Goal: Transaction & Acquisition: Purchase product/service

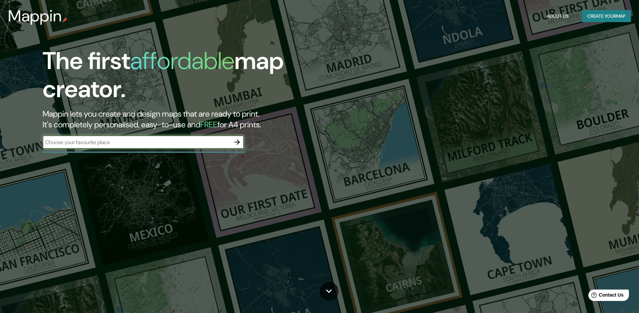
click at [183, 142] on input "text" at bounding box center [137, 143] width 188 height 8
type input "bon-acceuil [MEDICAL_DATA]"
click at [148, 140] on input "bon-acceuil [MEDICAL_DATA]" at bounding box center [137, 143] width 188 height 8
type input "bon-acceuil flacq"
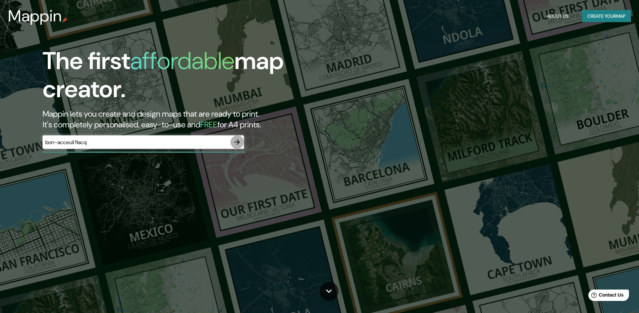
click at [233, 144] on icon "button" at bounding box center [237, 142] width 8 height 8
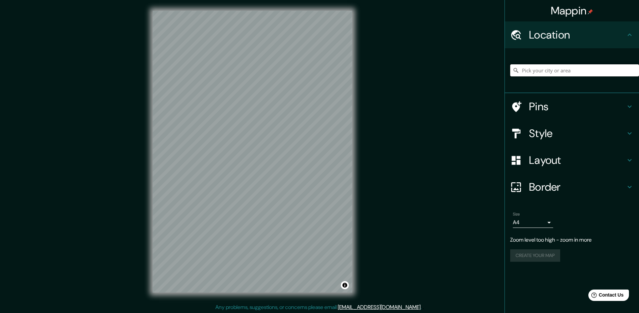
click at [581, 71] on input "Pick your city or area" at bounding box center [574, 70] width 129 height 12
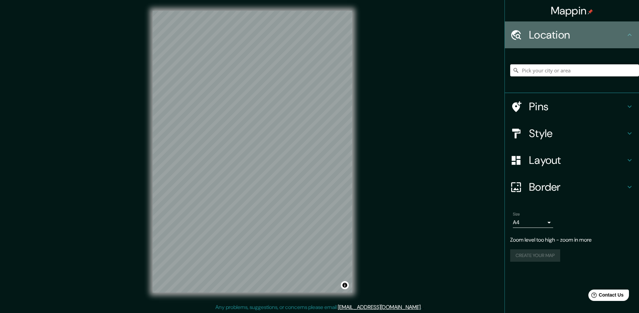
click at [556, 32] on h4 "Location" at bounding box center [577, 34] width 97 height 13
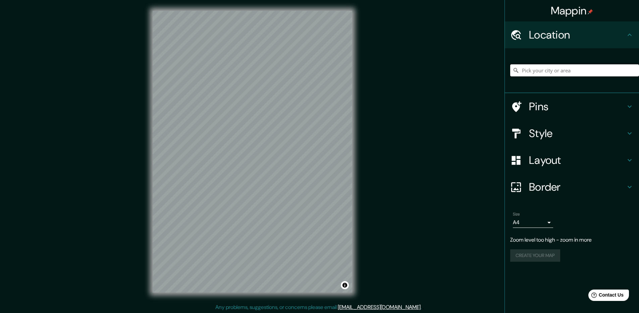
click at [549, 70] on input "Pick your city or area" at bounding box center [574, 70] width 129 height 12
click at [541, 41] on h4 "Location" at bounding box center [577, 34] width 97 height 13
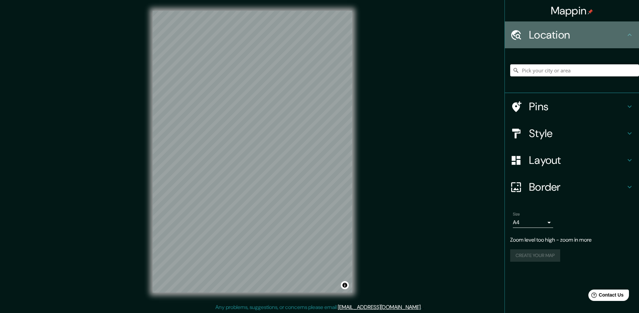
click at [541, 35] on h4 "Location" at bounding box center [577, 34] width 97 height 13
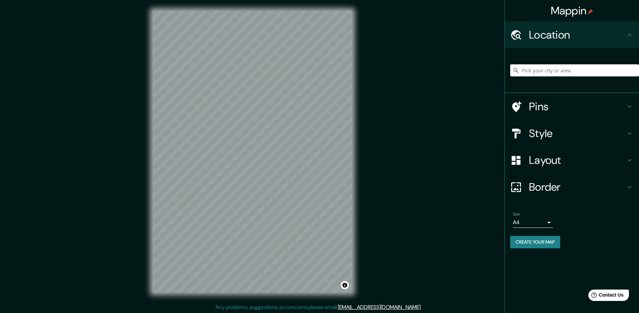
click at [532, 107] on h4 "Pins" at bounding box center [577, 106] width 97 height 13
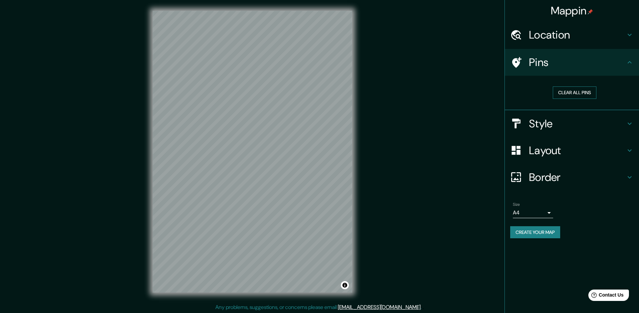
click at [569, 91] on button "Clear all pins" at bounding box center [575, 93] width 44 height 12
